Goal: Information Seeking & Learning: Learn about a topic

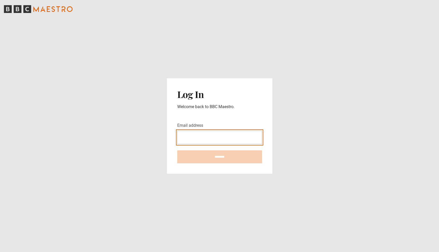
type input "**********"
click at [219, 157] on input "********" at bounding box center [219, 156] width 85 height 13
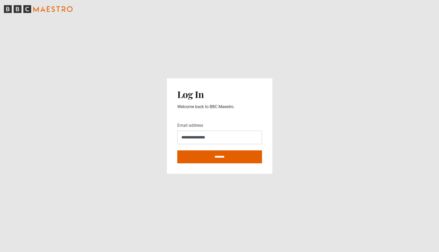
type input "**********"
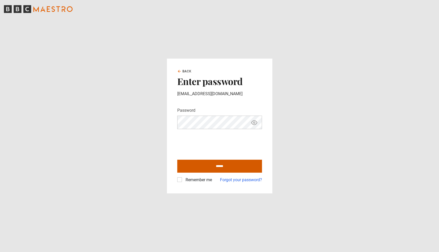
click at [219, 166] on input "******" at bounding box center [219, 165] width 85 height 13
type input "**********"
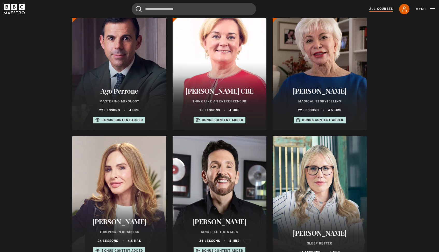
scroll to position [206, 0]
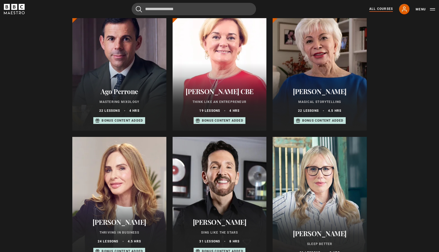
click at [317, 103] on p "Magical Storytelling" at bounding box center [320, 101] width 82 height 5
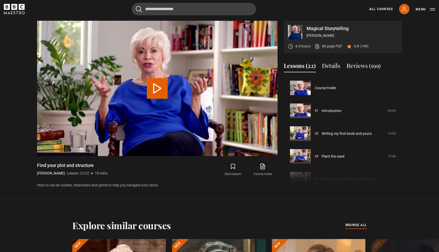
scroll to position [251, 0]
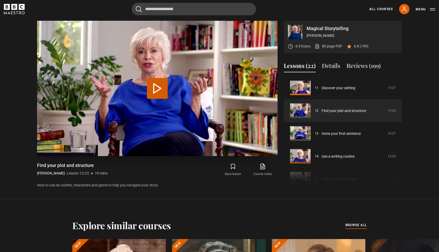
click at [154, 86] on button "Play Lesson Find your plot and structure" at bounding box center [157, 88] width 21 height 21
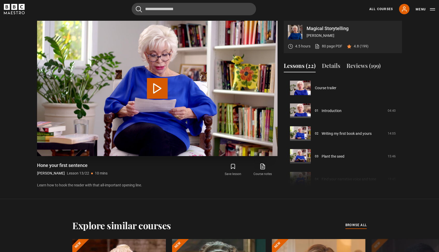
scroll to position [273, 0]
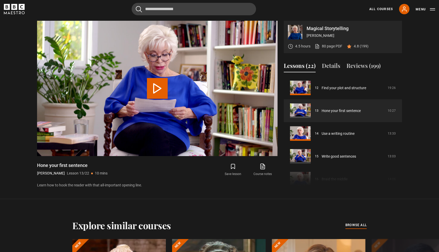
click at [234, 167] on icon "submit" at bounding box center [233, 166] width 6 height 6
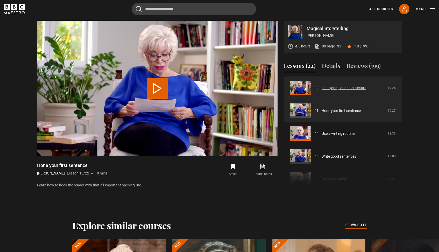
click at [321, 89] on link "Find your plot and structure" at bounding box center [343, 87] width 45 height 5
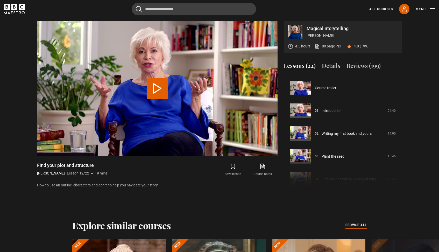
scroll to position [251, 0]
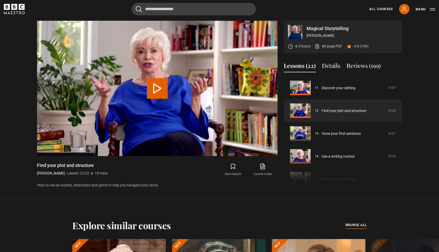
click at [232, 166] on icon "submit" at bounding box center [233, 166] width 6 height 6
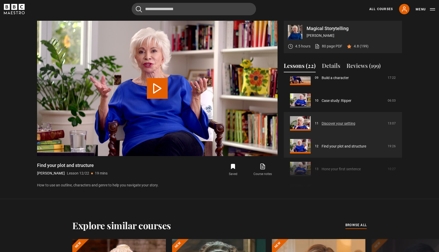
scroll to position [215, 0]
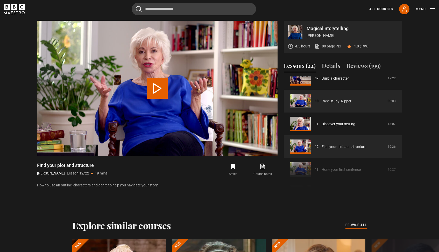
click at [323, 99] on link "Case study: Ripper" at bounding box center [336, 100] width 30 height 5
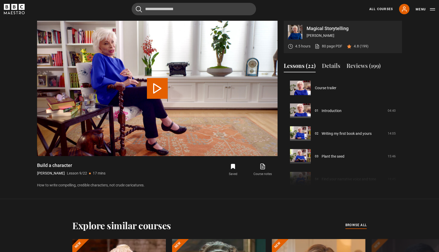
scroll to position [182, 0]
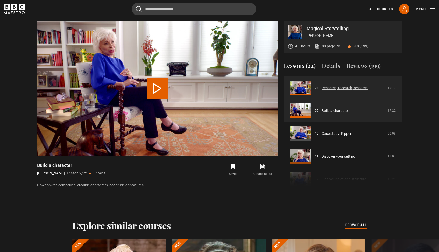
click at [328, 88] on link "Research, research, research" at bounding box center [344, 87] width 46 height 5
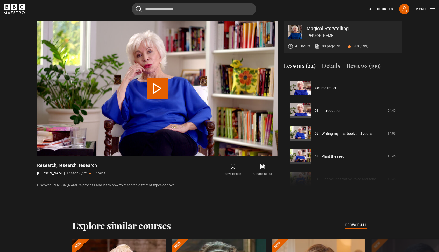
scroll to position [159, 0]
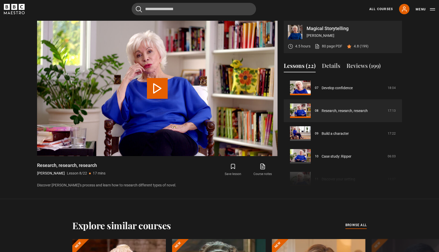
click at [234, 166] on icon "submit" at bounding box center [233, 166] width 6 height 6
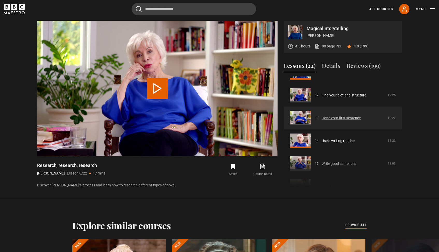
scroll to position [291, 0]
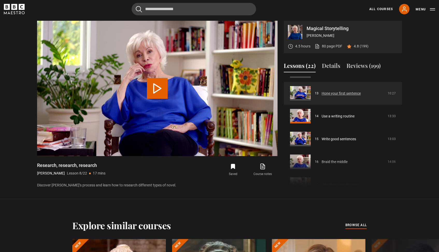
click at [322, 92] on link "Hone your first sentence" at bounding box center [340, 93] width 39 height 5
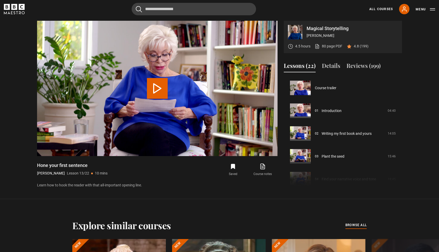
scroll to position [273, 0]
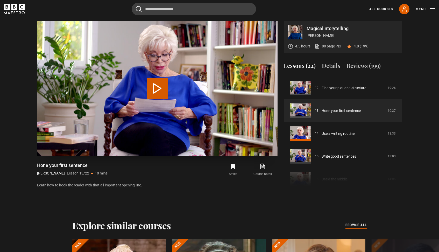
click at [157, 89] on button "Play Lesson Hone your first sentence" at bounding box center [157, 88] width 21 height 21
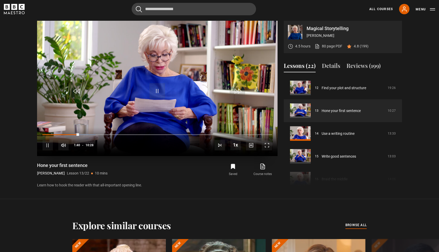
click at [48, 142] on span "Video Player" at bounding box center [47, 145] width 10 height 10
click at [156, 91] on span "Video Player" at bounding box center [157, 91] width 16 height 16
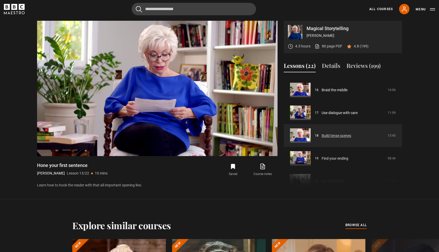
scroll to position [362, 0]
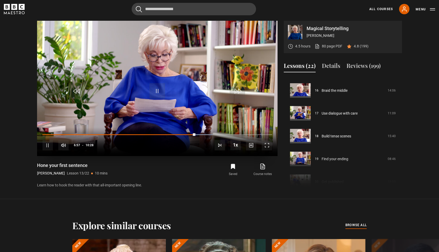
click at [48, 147] on span "Video Player" at bounding box center [47, 145] width 10 height 10
click at [153, 86] on span "Video Player" at bounding box center [157, 91] width 16 height 16
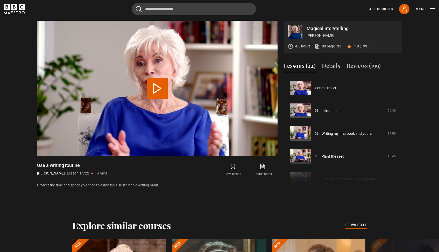
scroll to position [296, 0]
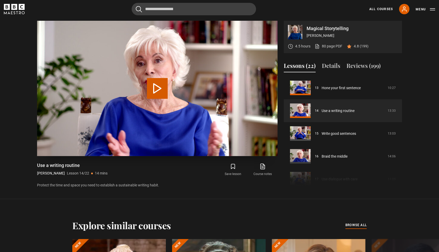
click at [154, 89] on button "Play Lesson Use a writing routine" at bounding box center [157, 88] width 21 height 21
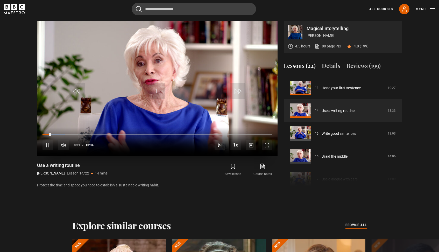
click at [48, 143] on span "Video Player" at bounding box center [47, 145] width 10 height 10
